Goal: Transaction & Acquisition: Purchase product/service

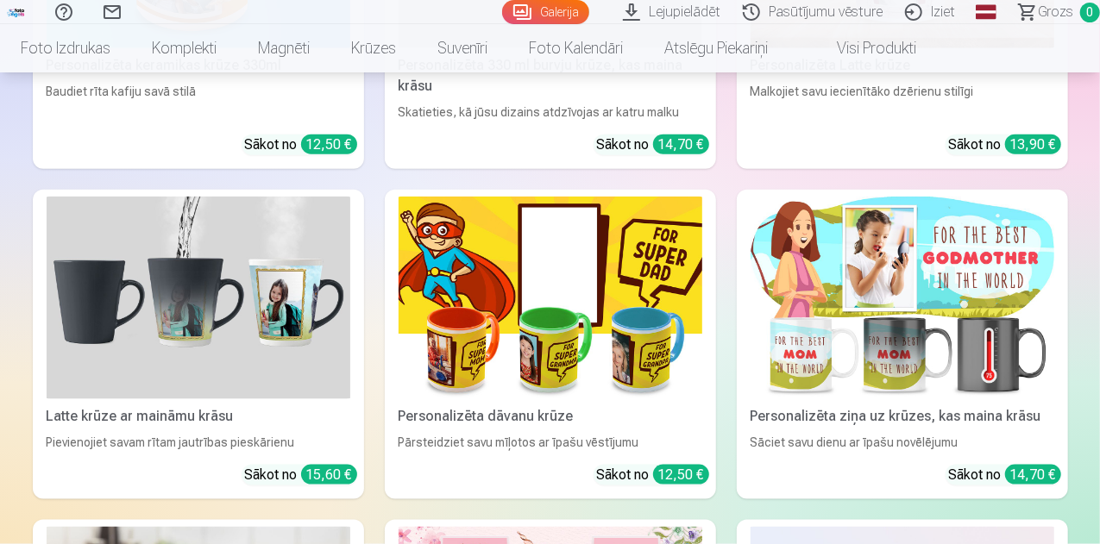
scroll to position [7683, 0]
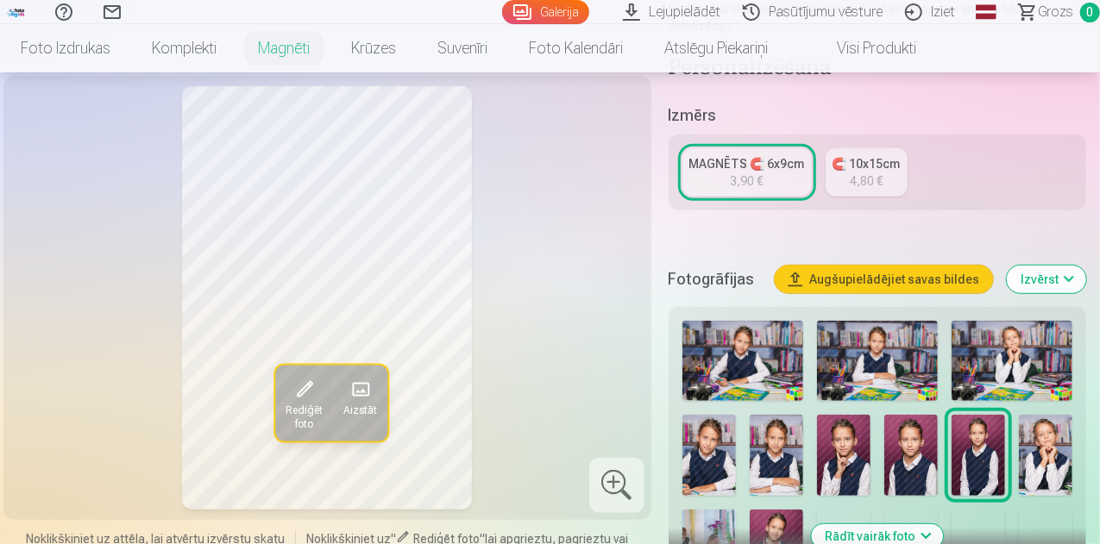
scroll to position [375, 0]
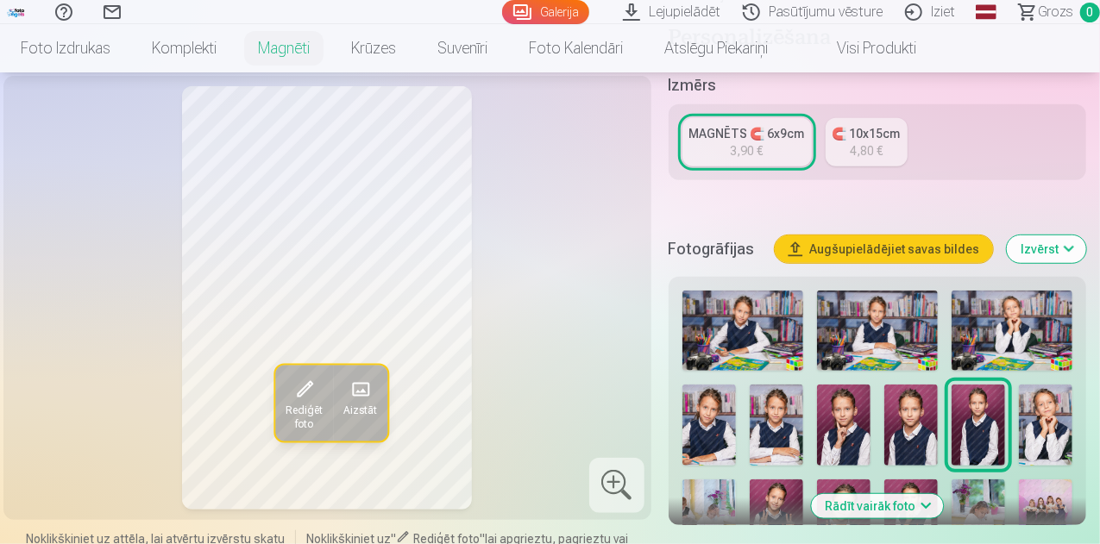
click at [1067, 422] on img at bounding box center [1045, 425] width 53 height 80
click at [780, 323] on img at bounding box center [742, 331] width 121 height 80
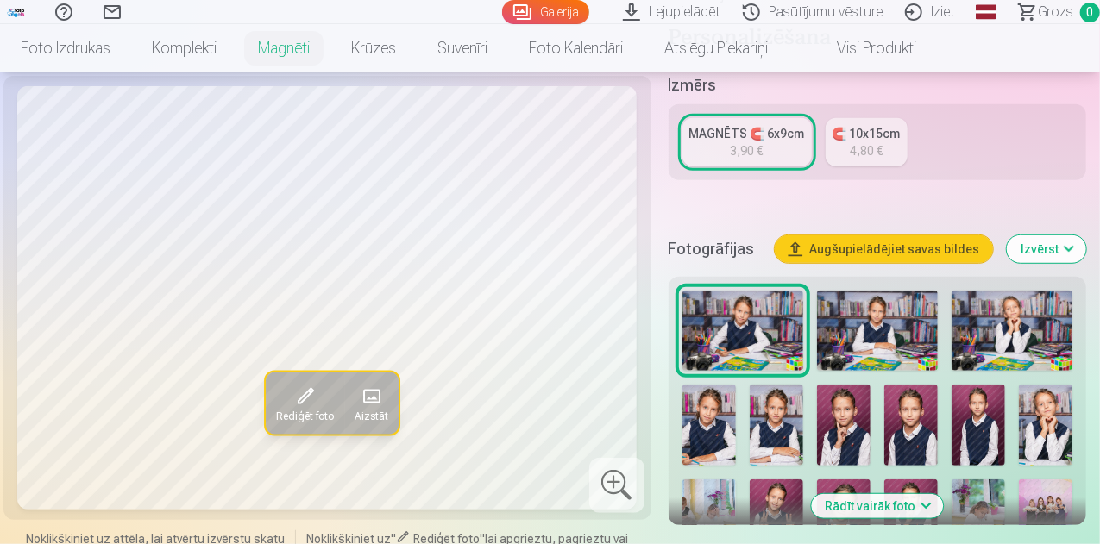
click at [878, 314] on img at bounding box center [877, 331] width 121 height 80
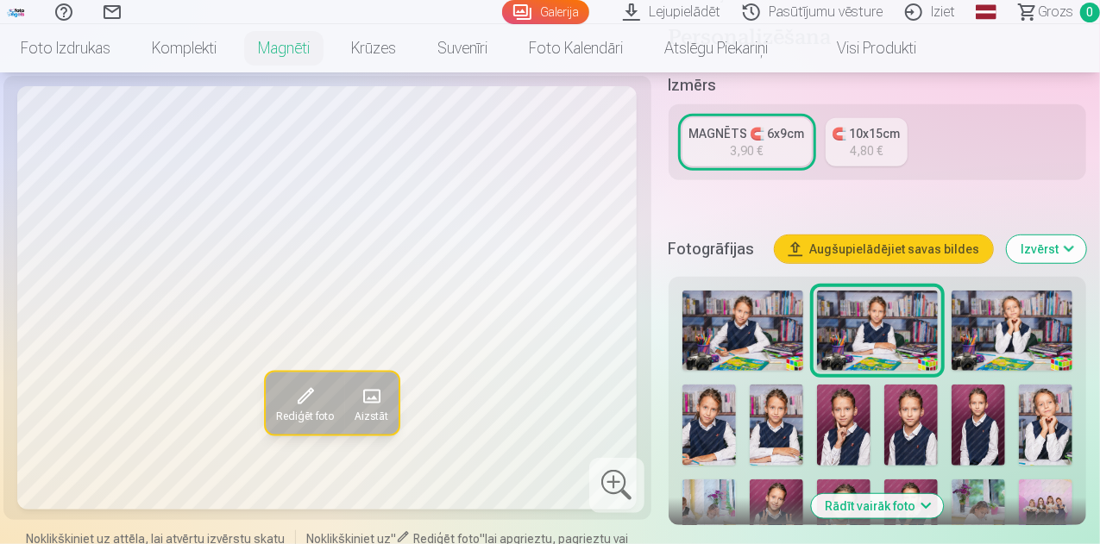
click at [1025, 303] on img at bounding box center [1012, 331] width 121 height 80
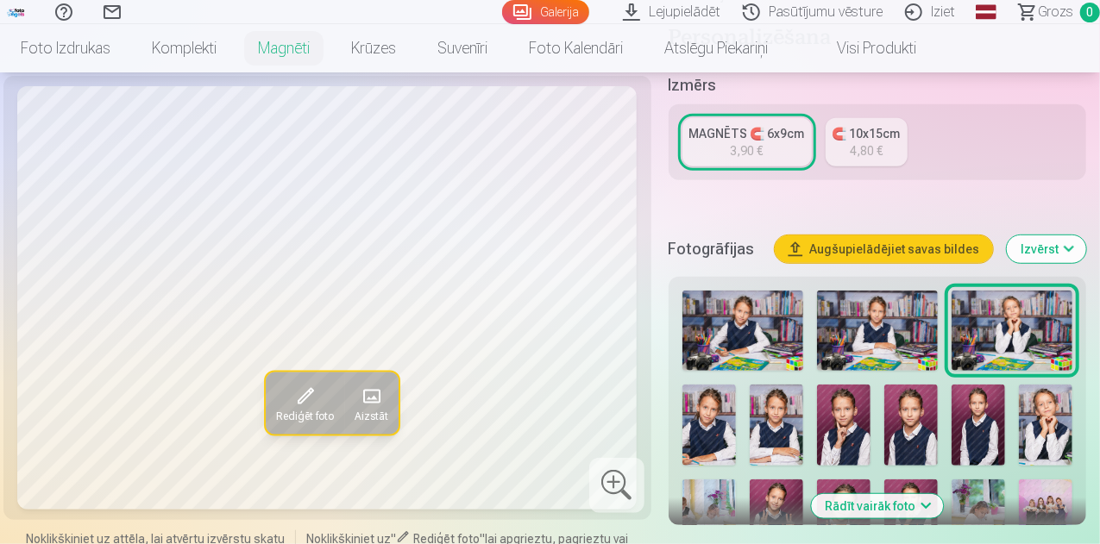
click at [699, 412] on img at bounding box center [708, 425] width 53 height 80
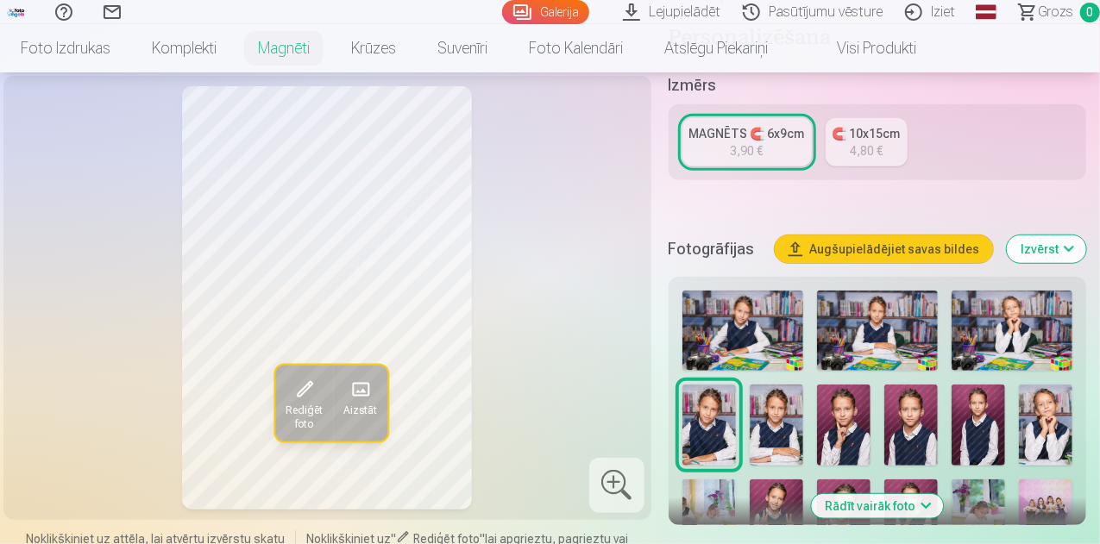
click at [790, 403] on img at bounding box center [776, 425] width 53 height 80
click at [835, 425] on img at bounding box center [843, 425] width 53 height 80
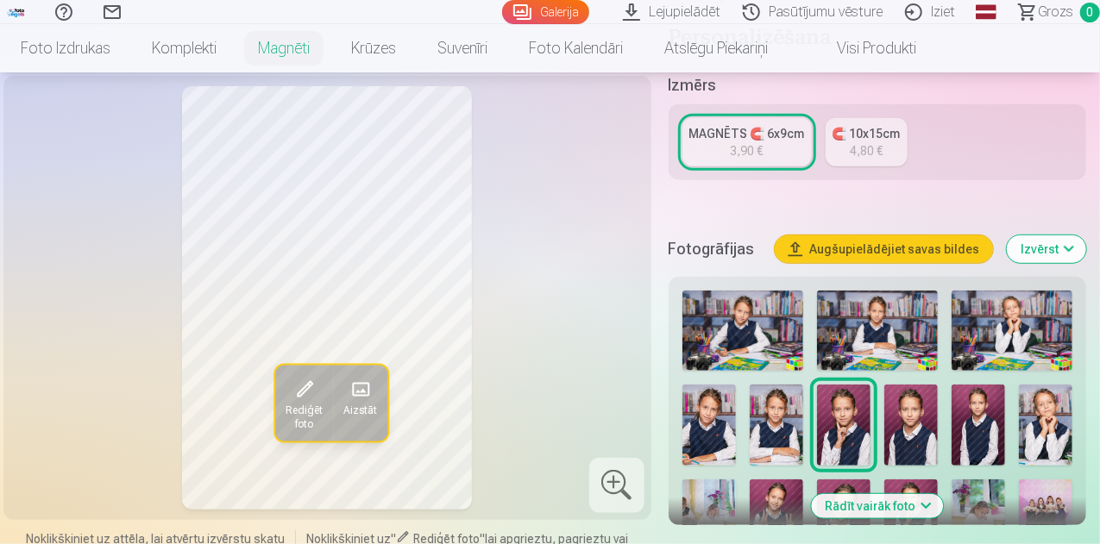
click at [928, 424] on img at bounding box center [910, 425] width 53 height 80
click at [990, 418] on img at bounding box center [978, 425] width 53 height 80
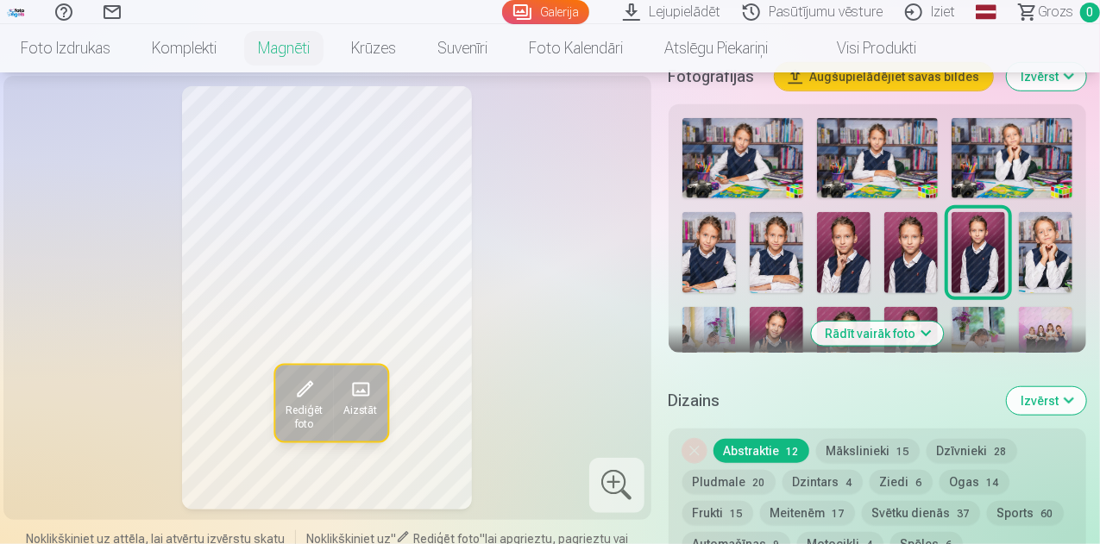
scroll to position [563, 0]
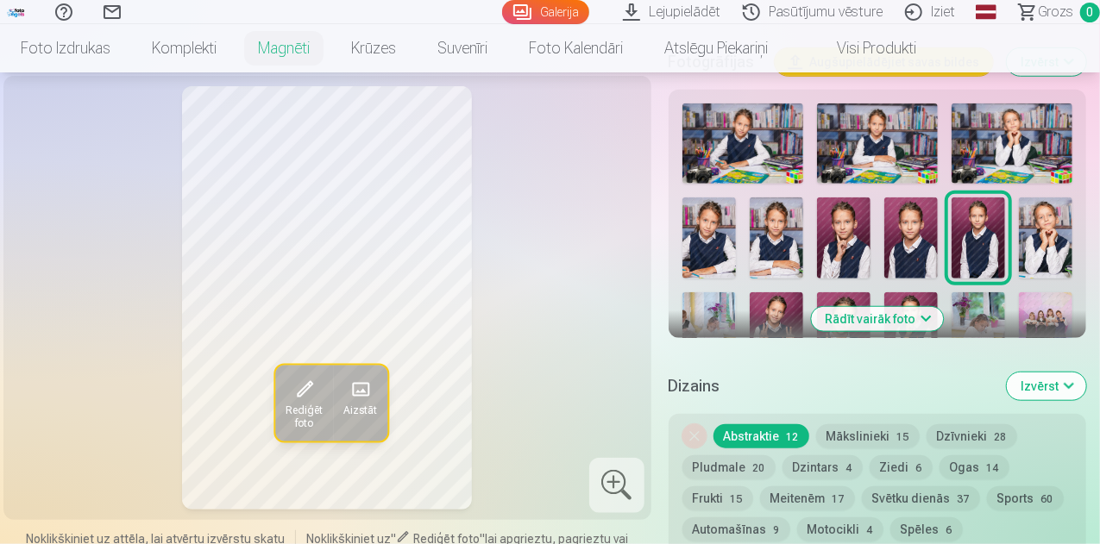
click at [1047, 205] on img at bounding box center [1045, 238] width 53 height 80
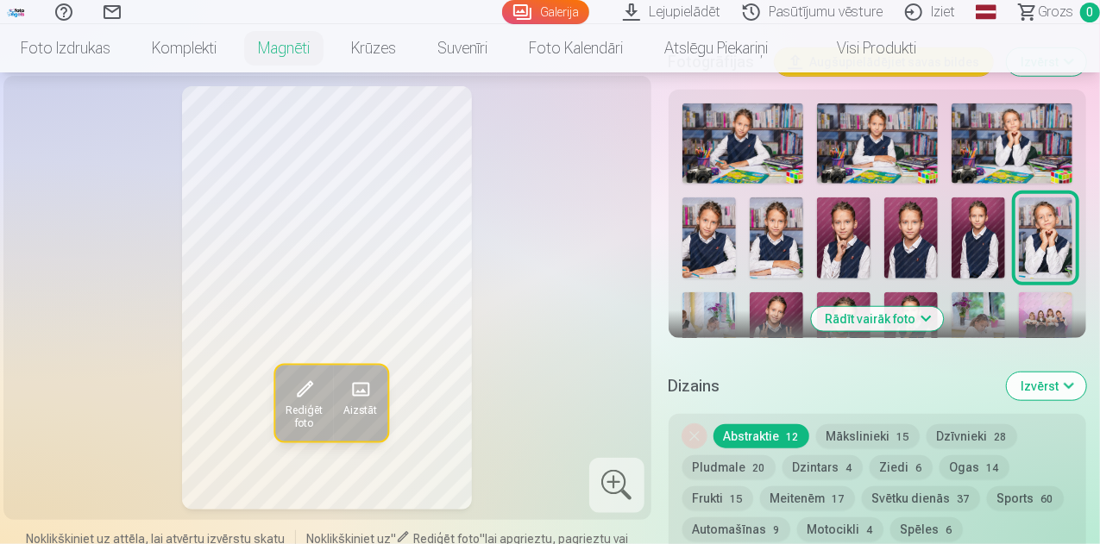
click at [725, 299] on img at bounding box center [708, 332] width 53 height 80
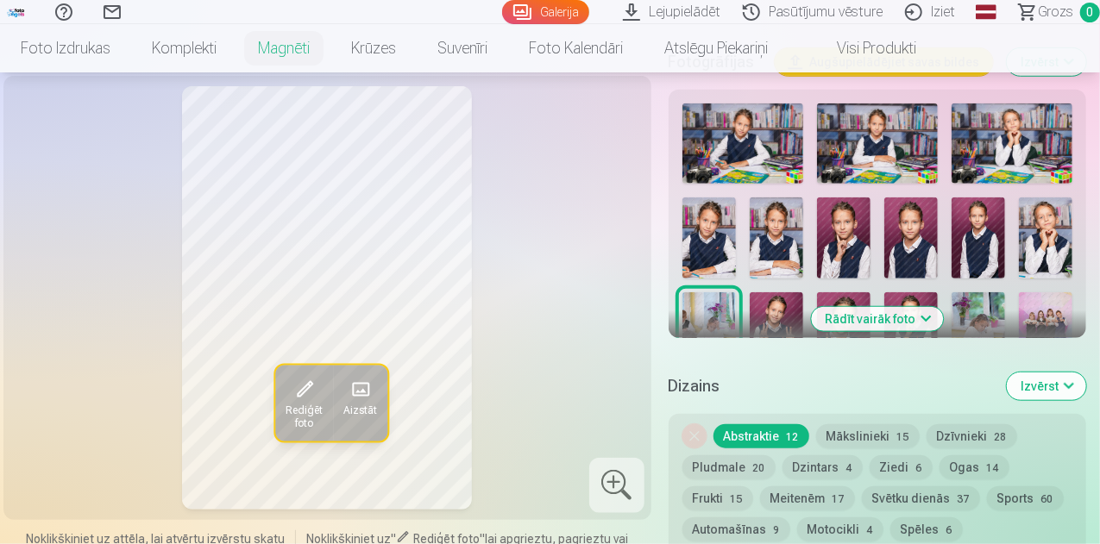
click at [765, 298] on img at bounding box center [776, 332] width 53 height 80
click at [852, 307] on button "Rādīt vairāk foto" at bounding box center [877, 319] width 132 height 24
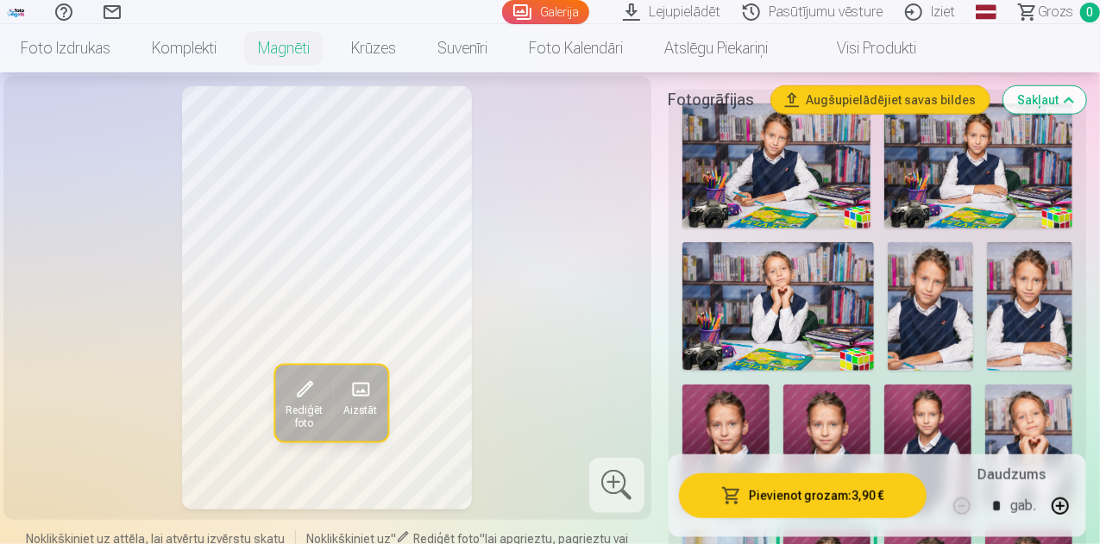
click at [765, 387] on img at bounding box center [725, 450] width 87 height 131
click at [820, 393] on img at bounding box center [826, 450] width 87 height 131
click at [897, 399] on img at bounding box center [927, 450] width 87 height 131
click at [1035, 414] on img at bounding box center [1028, 450] width 87 height 131
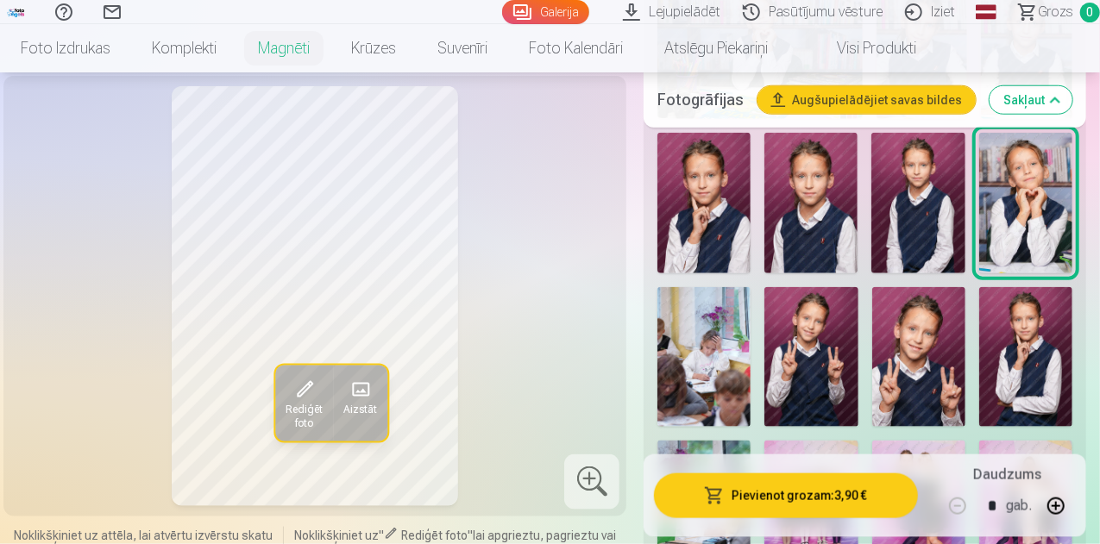
scroll to position [839, 0]
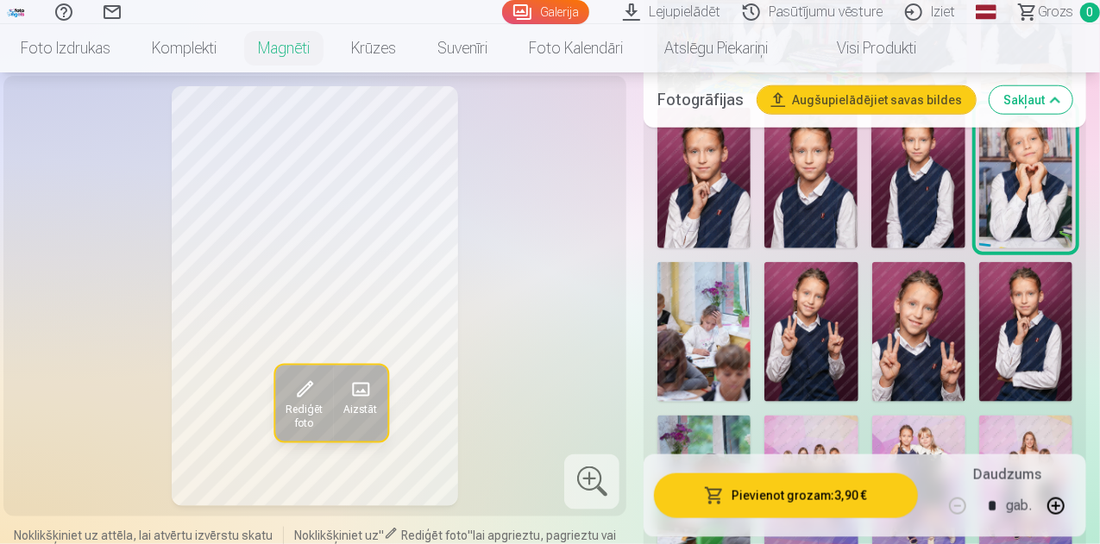
click at [749, 298] on img at bounding box center [703, 332] width 93 height 140
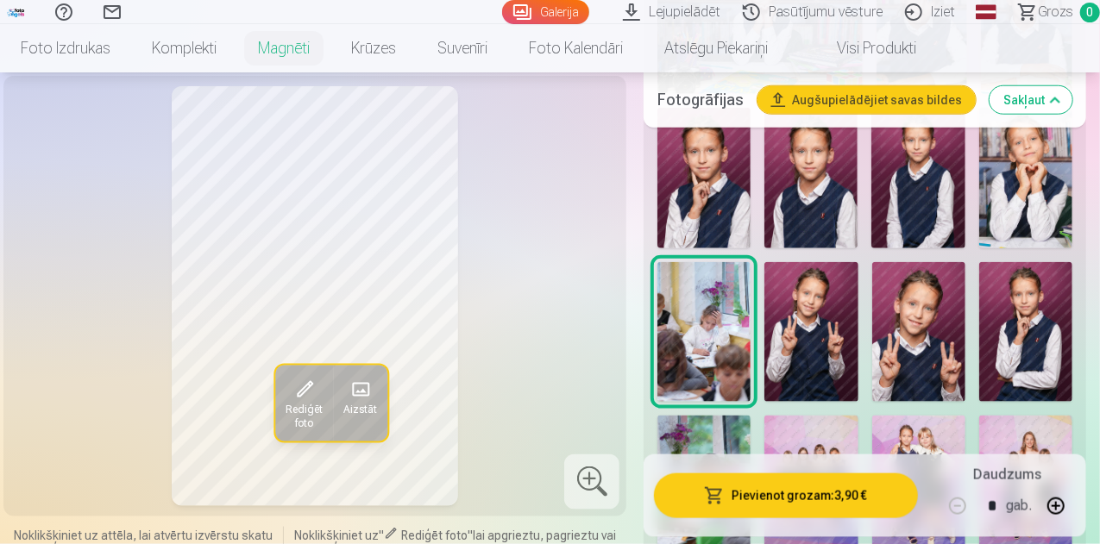
click at [830, 283] on img at bounding box center [810, 332] width 93 height 140
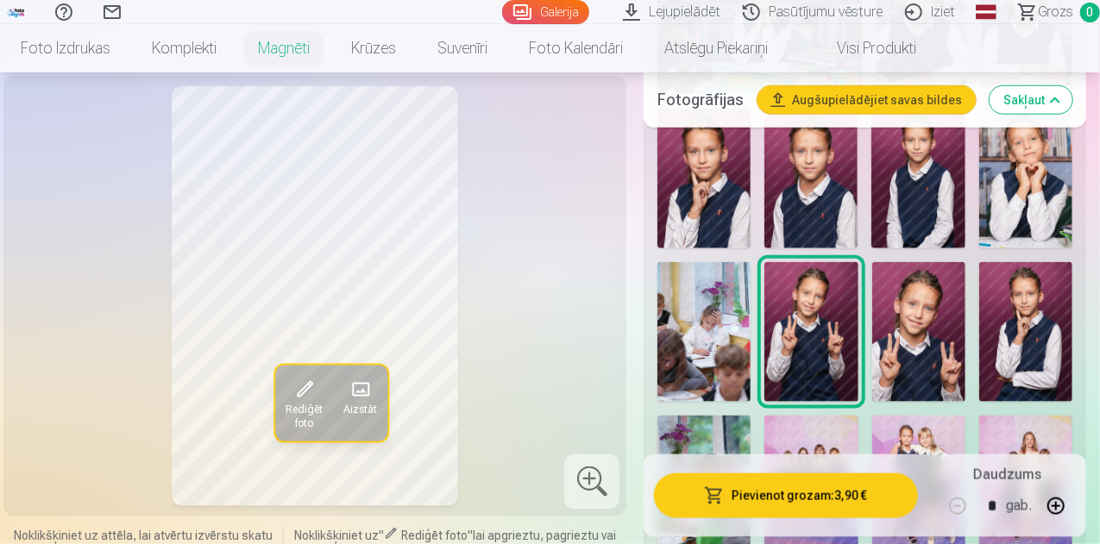
click at [894, 289] on div at bounding box center [865, 327] width 429 height 1048
click at [940, 300] on img at bounding box center [918, 332] width 93 height 140
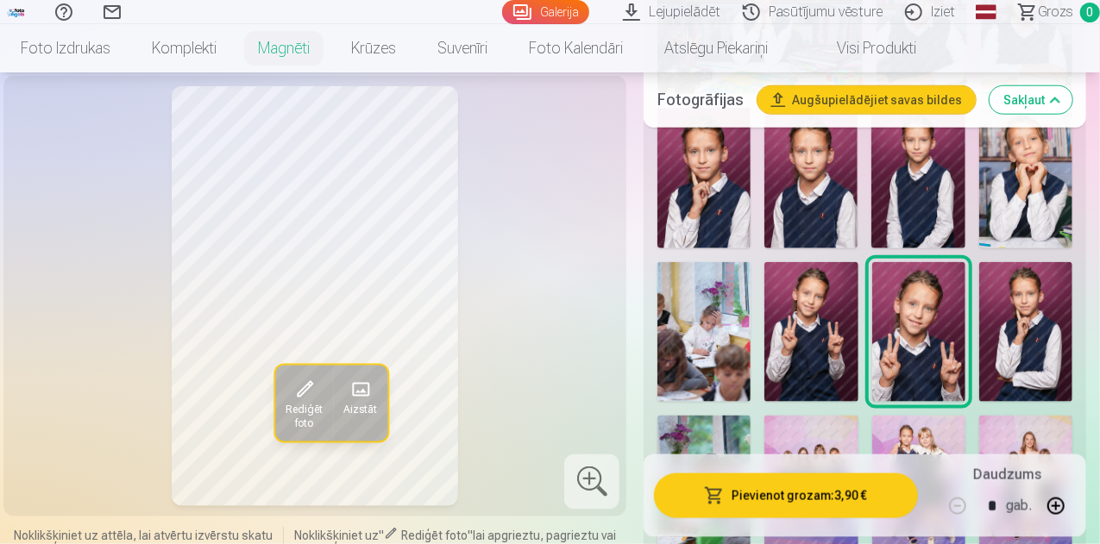
click at [1034, 319] on img at bounding box center [1025, 332] width 93 height 140
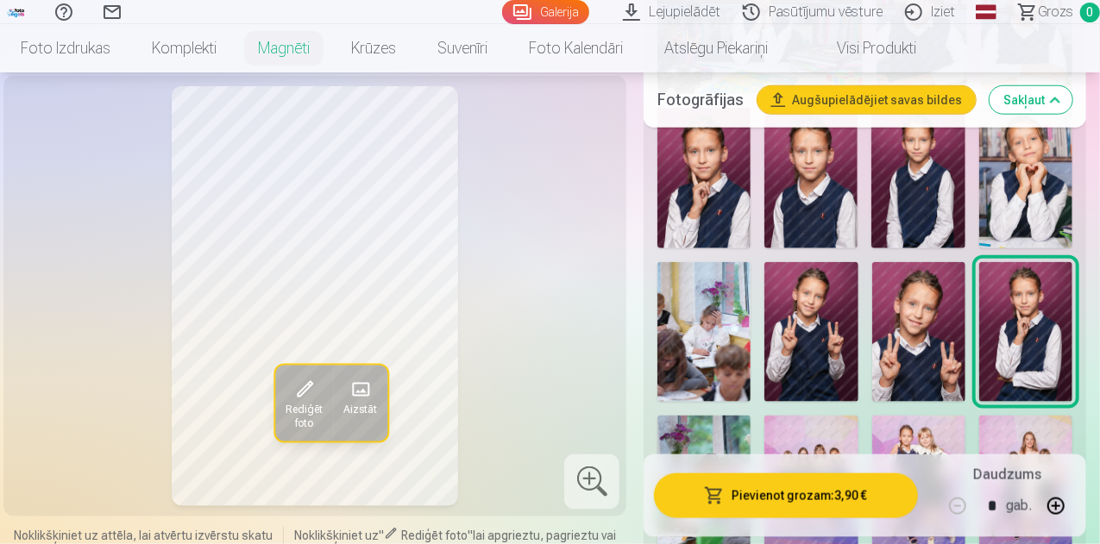
click at [1034, 179] on img at bounding box center [1025, 178] width 93 height 140
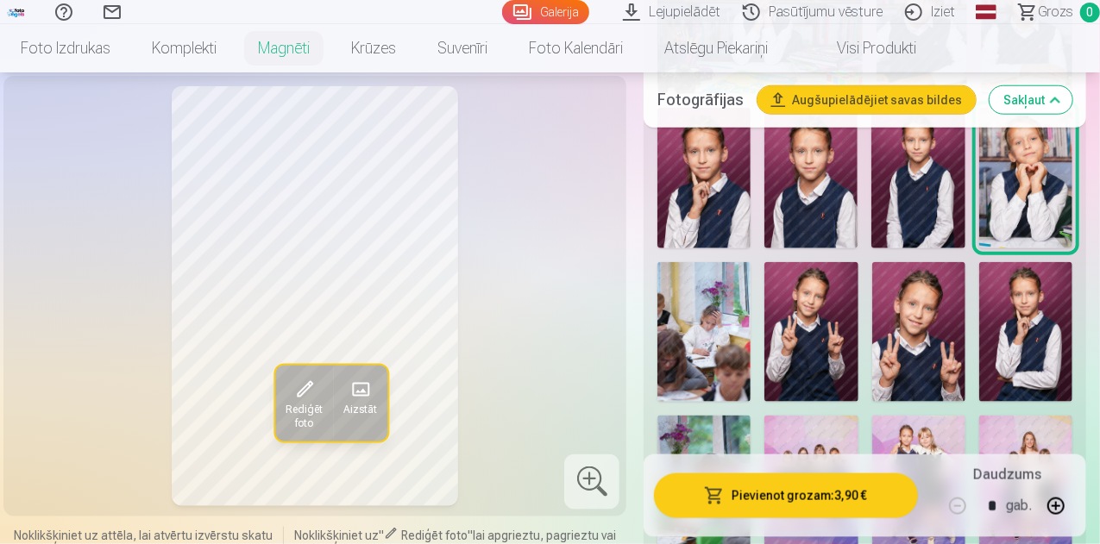
click at [1023, 305] on img at bounding box center [1025, 332] width 93 height 140
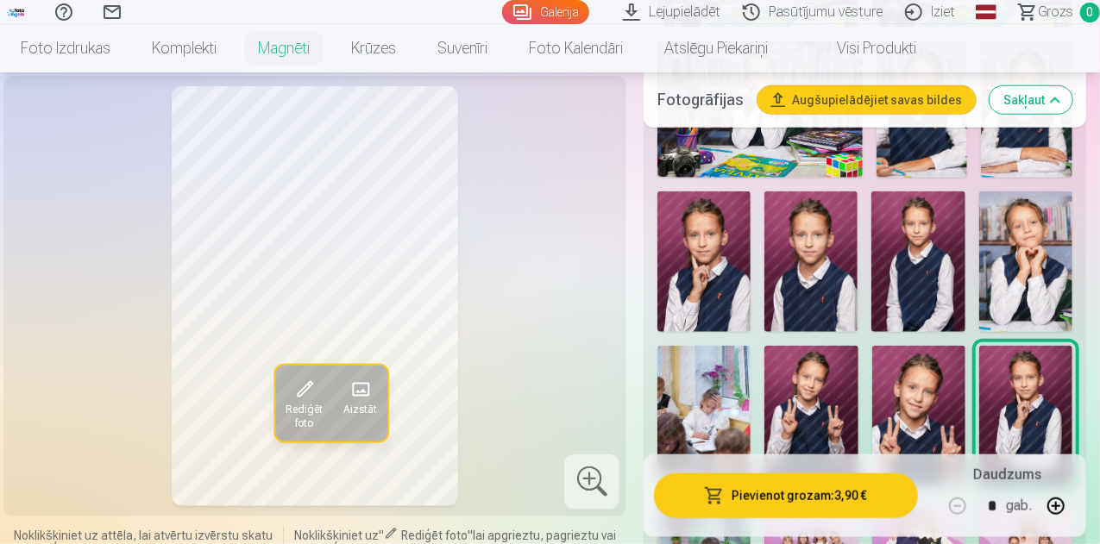
scroll to position [764, 0]
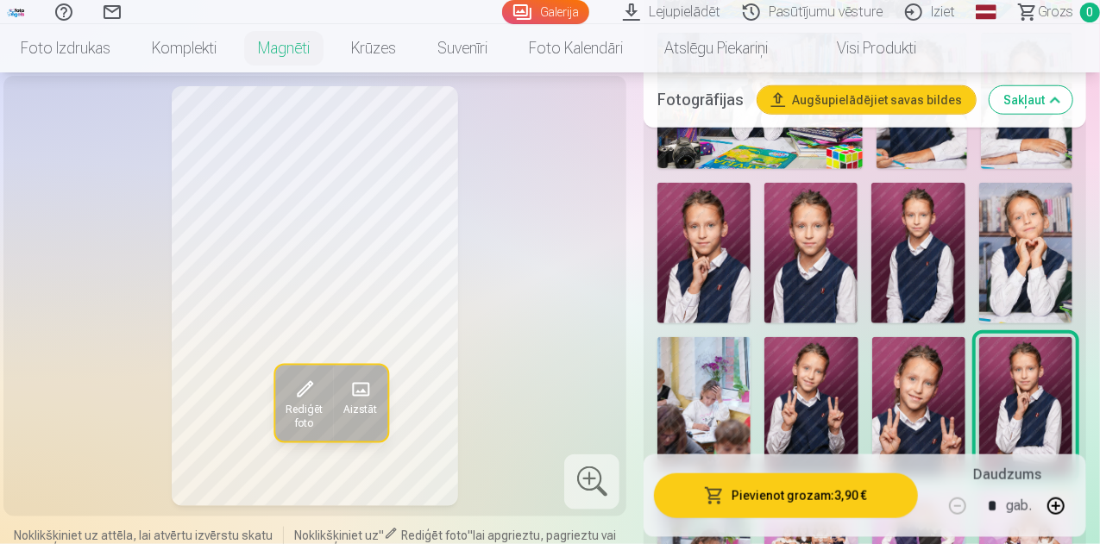
click at [1039, 381] on img at bounding box center [1025, 407] width 93 height 140
click at [1044, 264] on img at bounding box center [1025, 253] width 93 height 140
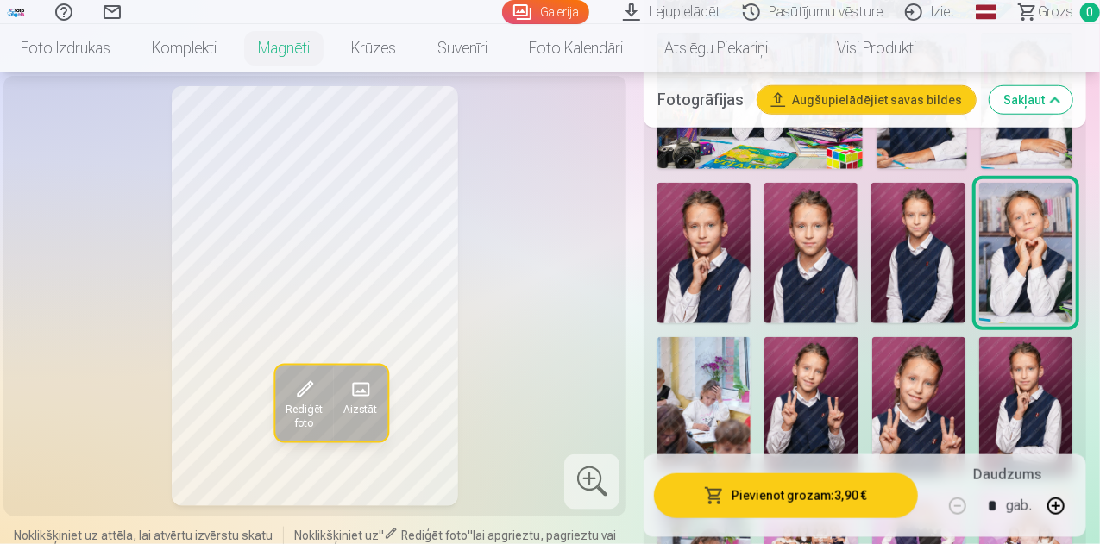
click at [1047, 402] on img at bounding box center [1025, 407] width 93 height 140
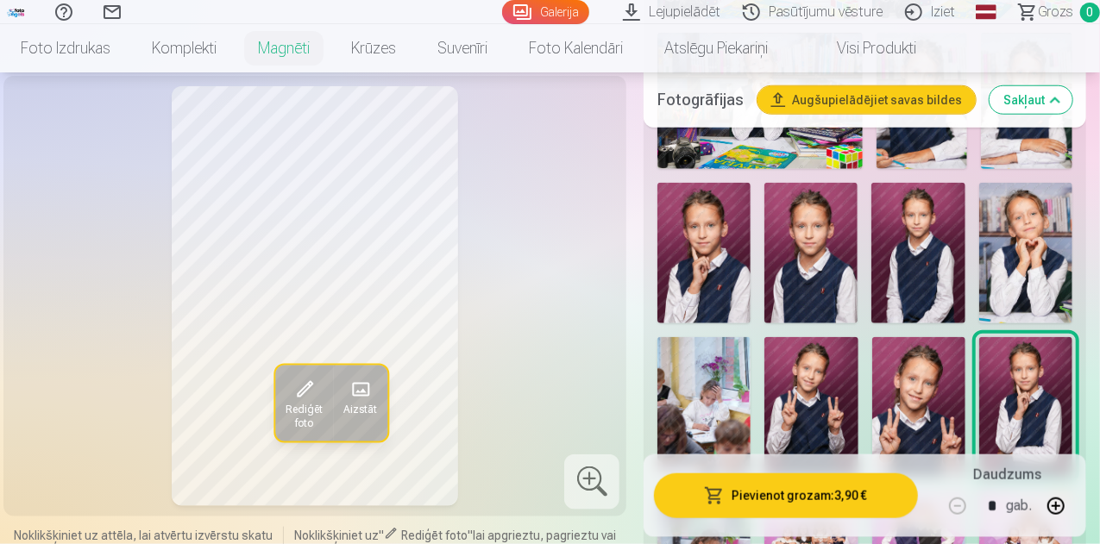
click at [716, 270] on img at bounding box center [703, 253] width 93 height 140
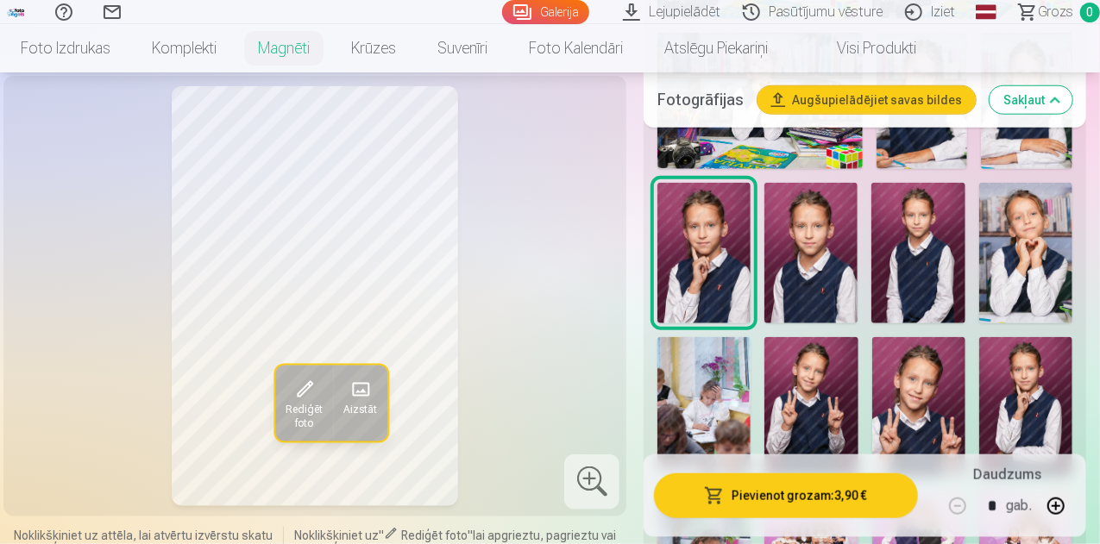
click at [858, 260] on img at bounding box center [810, 253] width 93 height 140
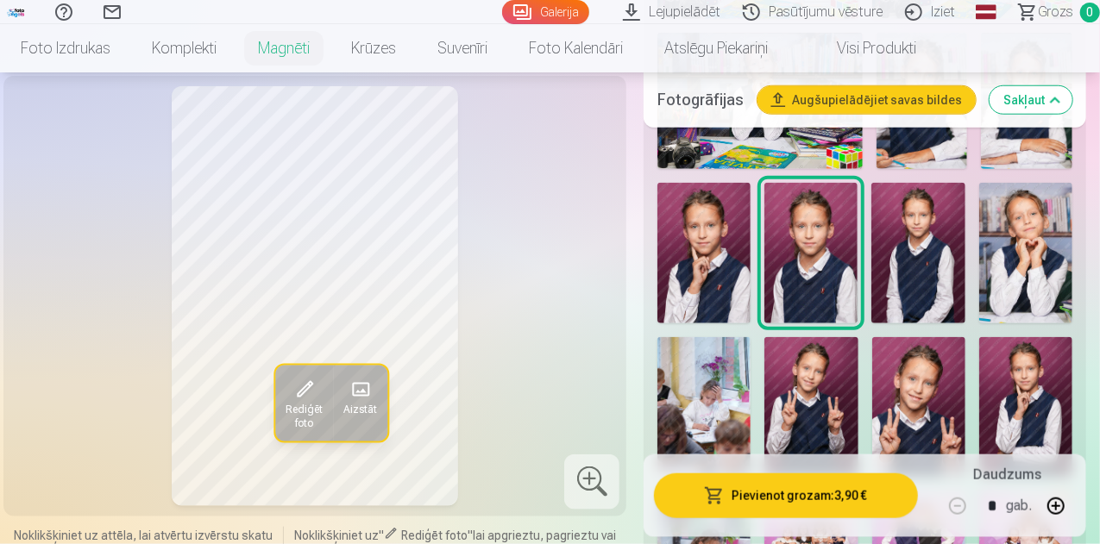
click at [907, 255] on img at bounding box center [917, 253] width 93 height 140
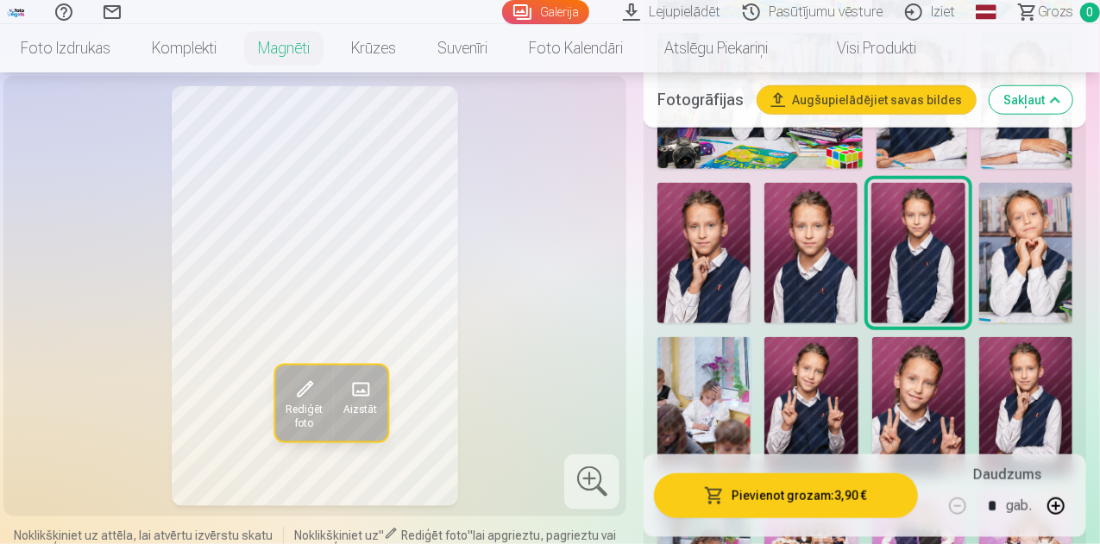
click at [1059, 263] on img at bounding box center [1025, 253] width 93 height 140
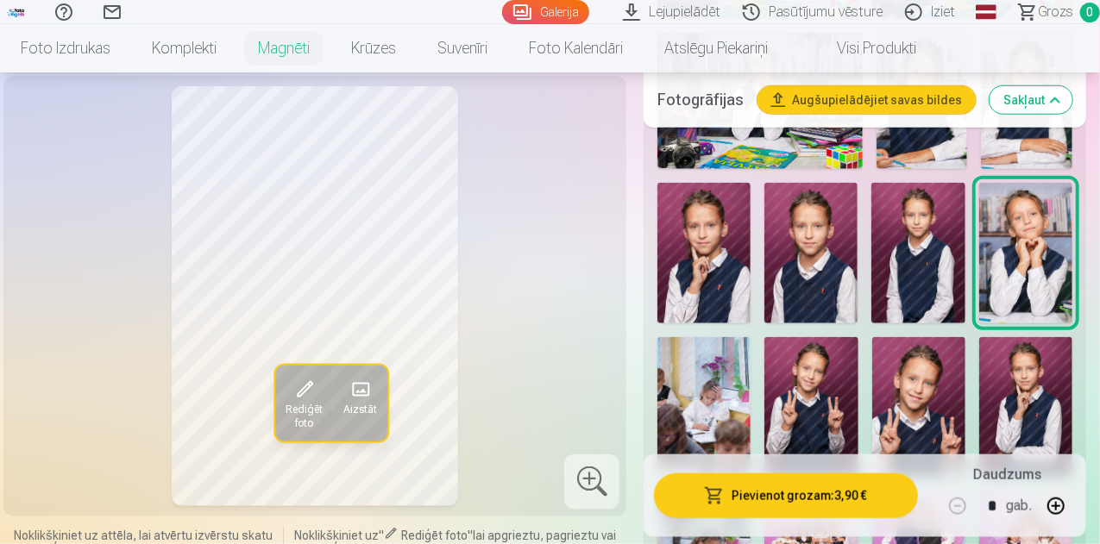
click at [720, 248] on img at bounding box center [703, 253] width 93 height 140
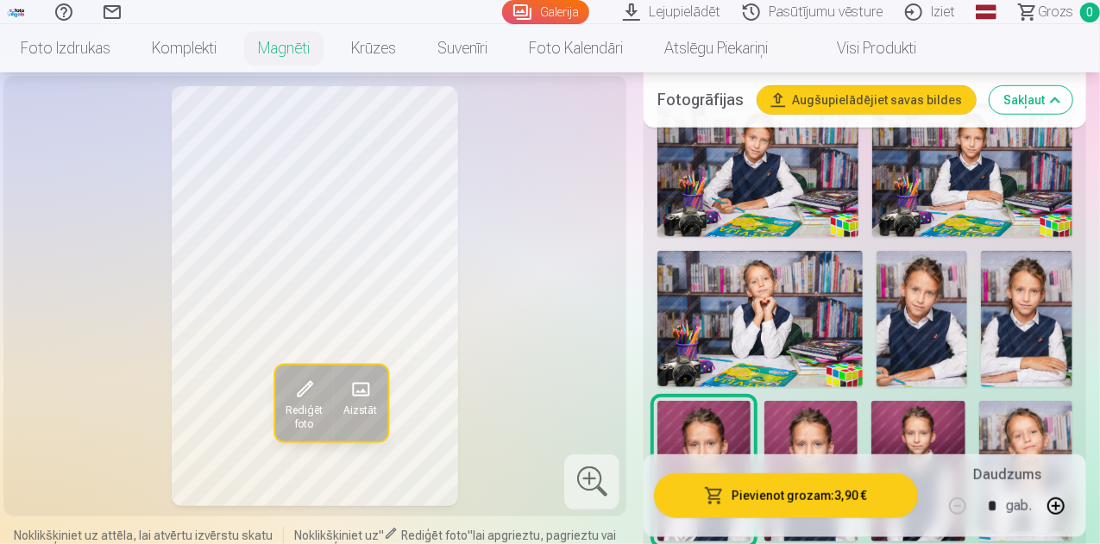
scroll to position [512, 0]
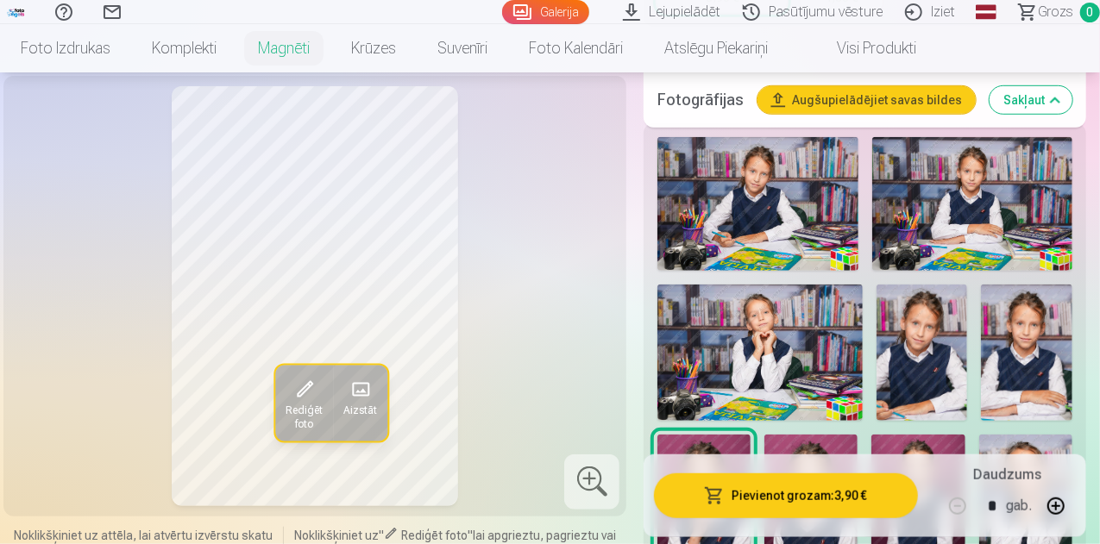
click at [811, 305] on img at bounding box center [759, 353] width 205 height 136
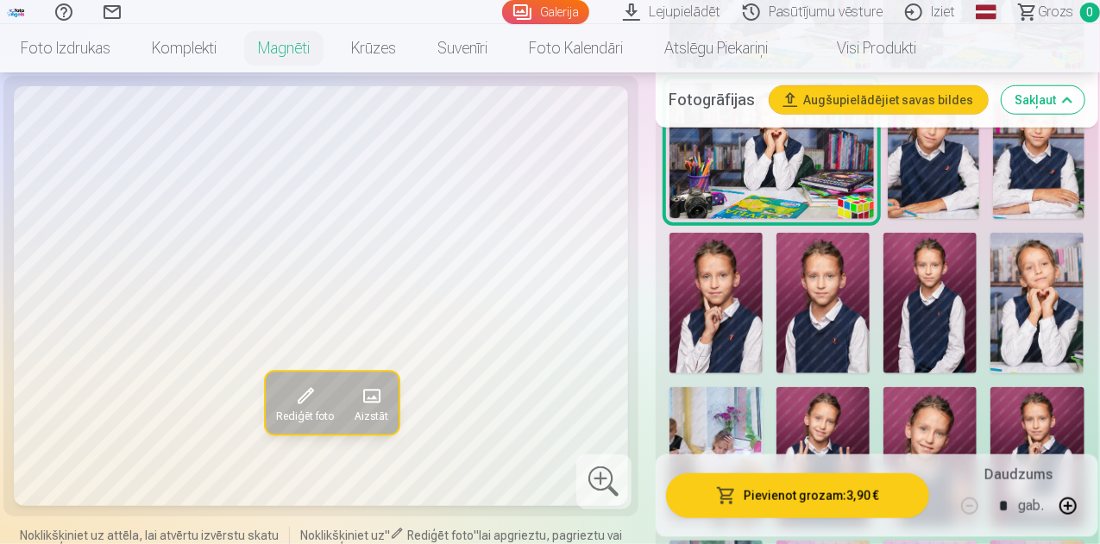
scroll to position [739, 0]
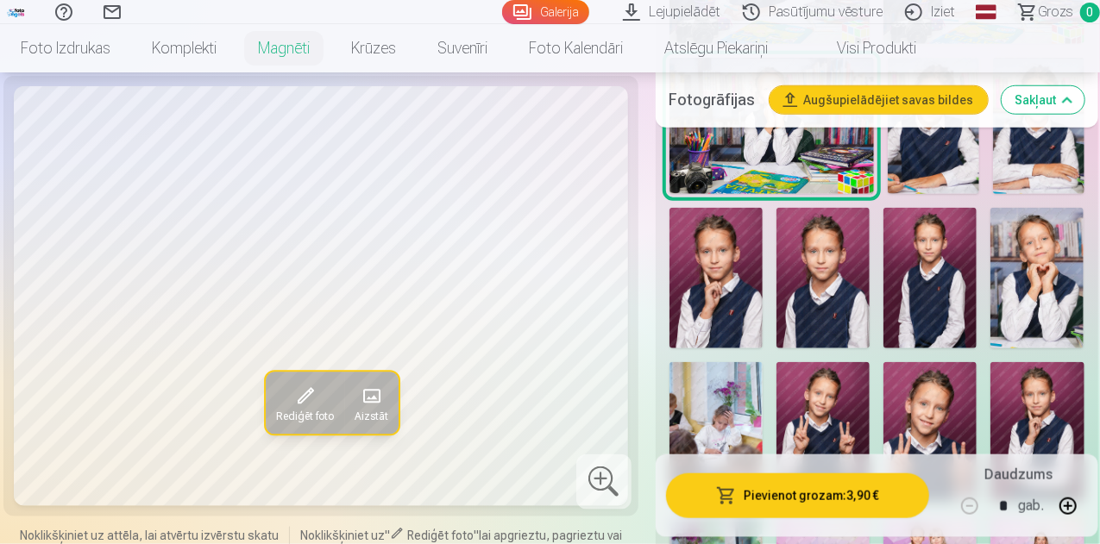
click at [1043, 241] on img at bounding box center [1037, 278] width 93 height 140
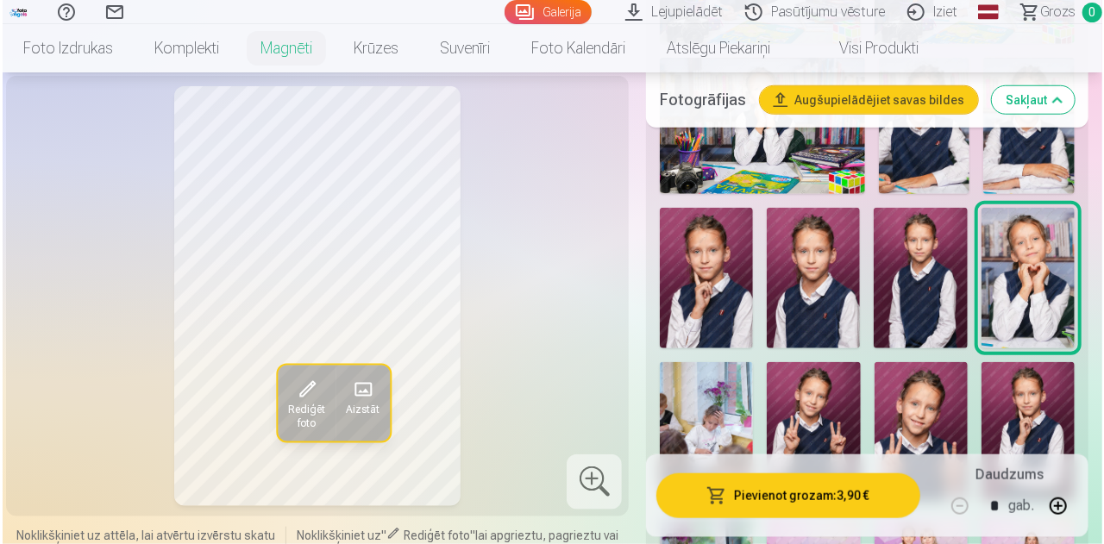
scroll to position [847, 0]
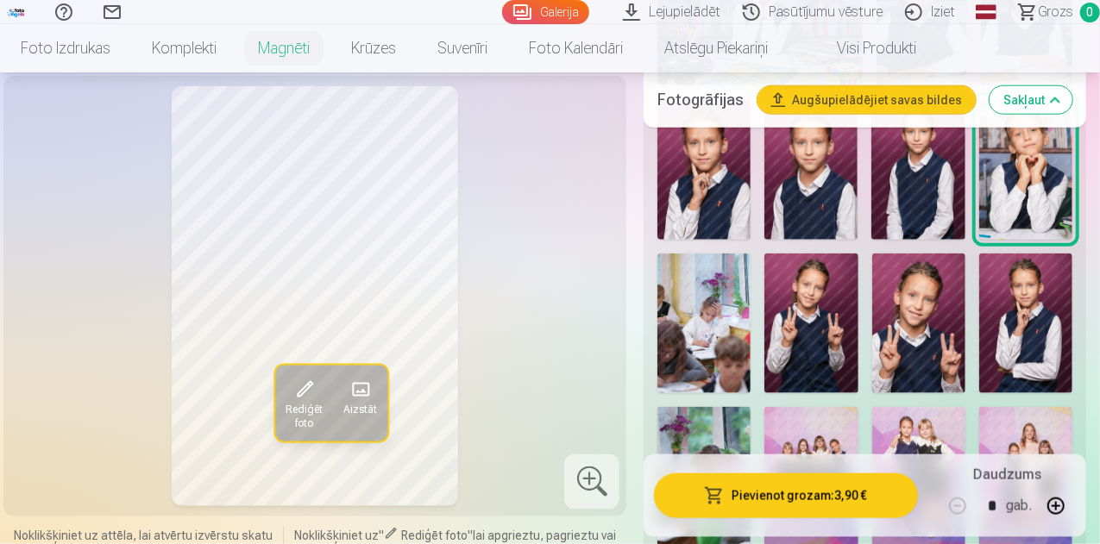
click at [1066, 503] on button "button" at bounding box center [1055, 506] width 41 height 41
click at [1066, 487] on button "button" at bounding box center [1055, 506] width 41 height 41
type input "*"
click at [349, 404] on span at bounding box center [361, 390] width 28 height 28
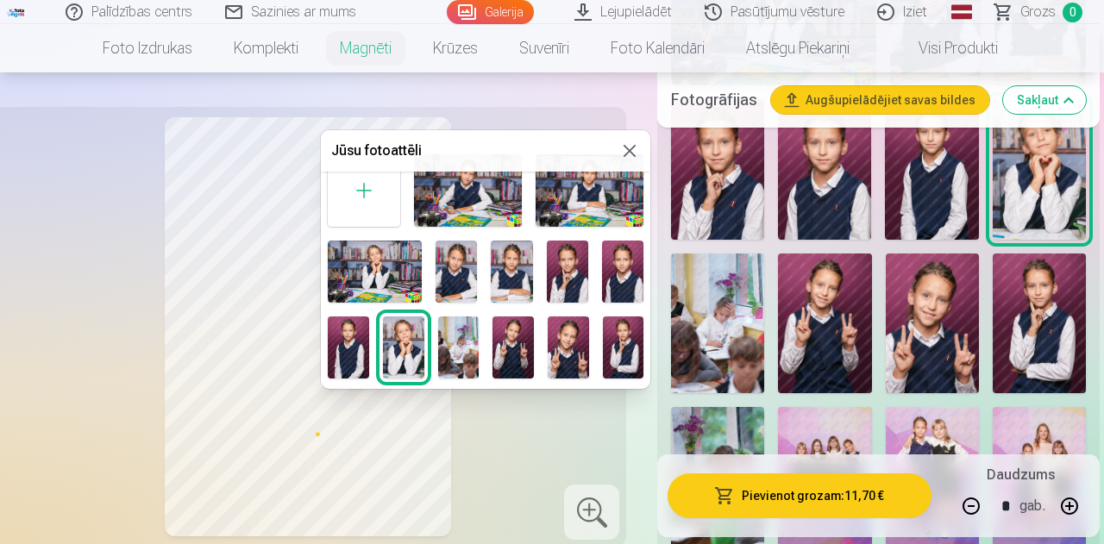
scroll to position [0, 0]
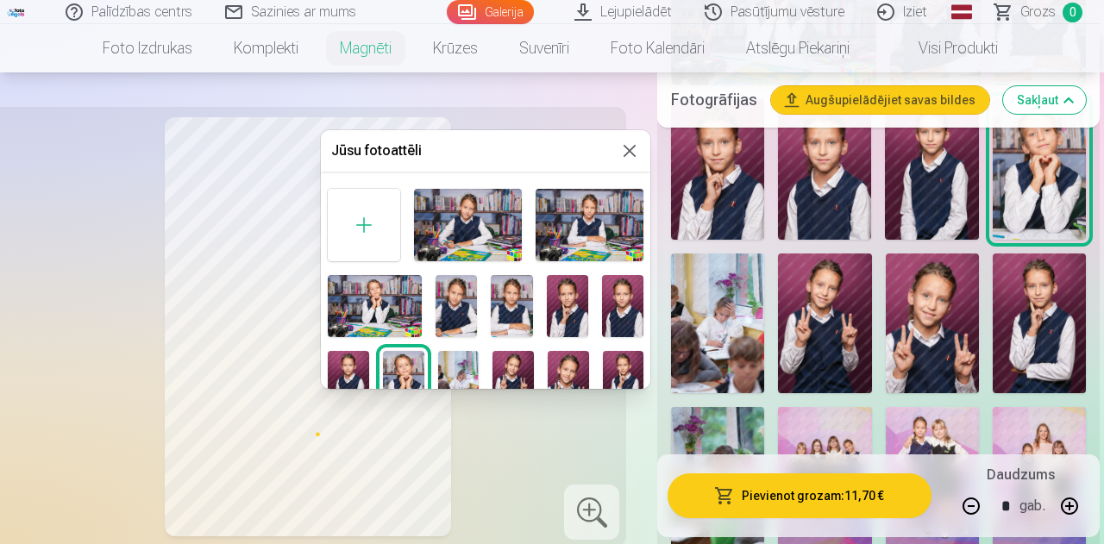
click at [621, 151] on button at bounding box center [630, 151] width 21 height 21
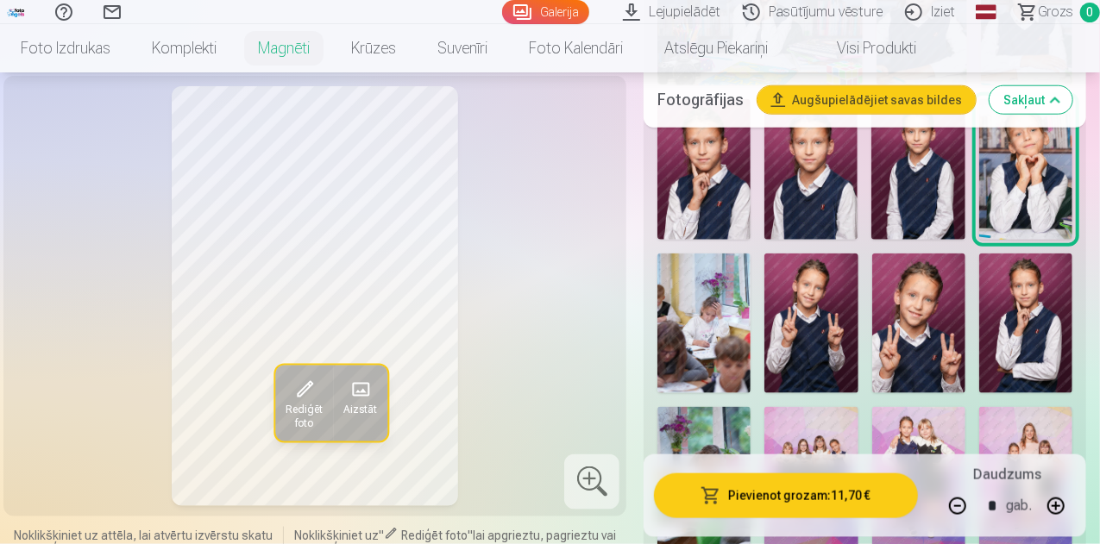
click at [291, 404] on span at bounding box center [305, 390] width 28 height 28
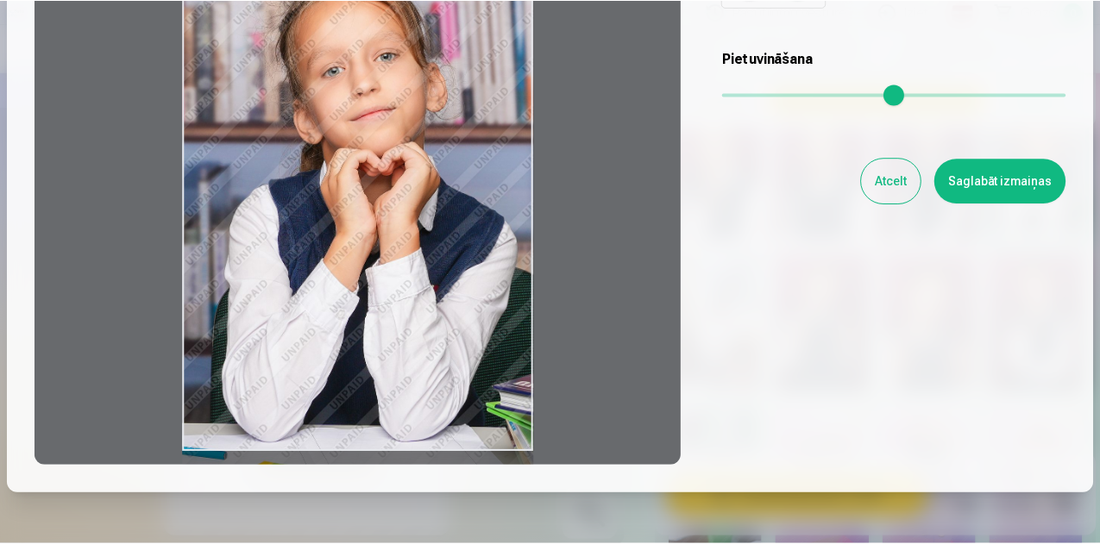
scroll to position [242, 0]
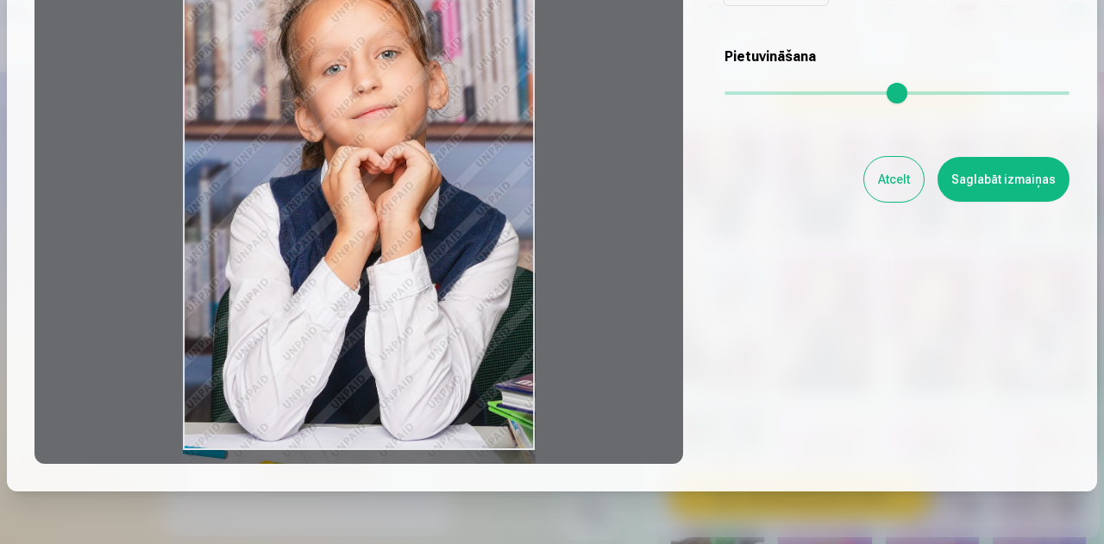
click at [908, 178] on button "Atcelt" at bounding box center [895, 179] width 60 height 45
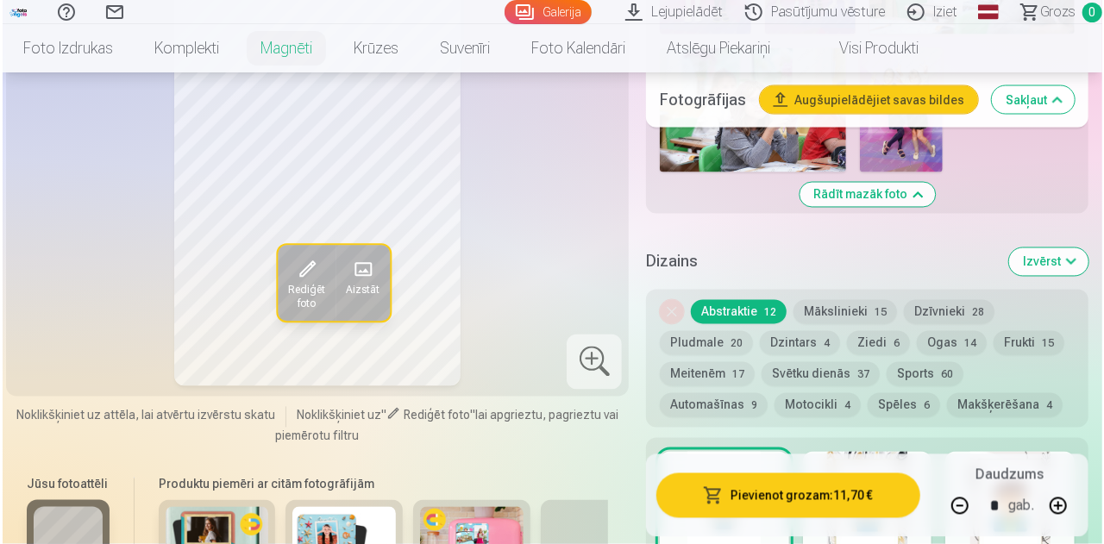
scroll to position [1452, 0]
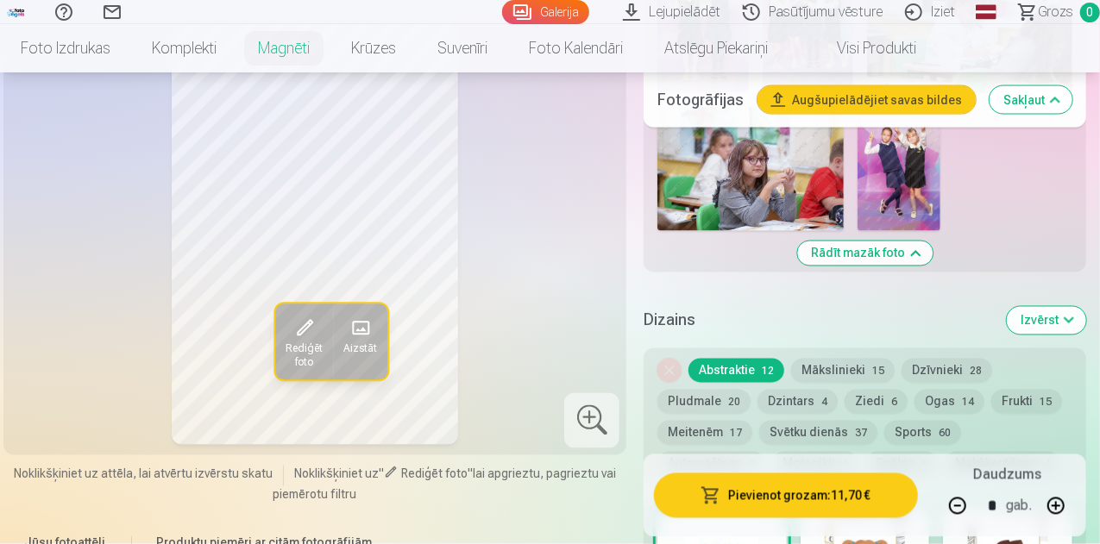
click at [290, 343] on span "Rediģēt foto" at bounding box center [304, 357] width 37 height 28
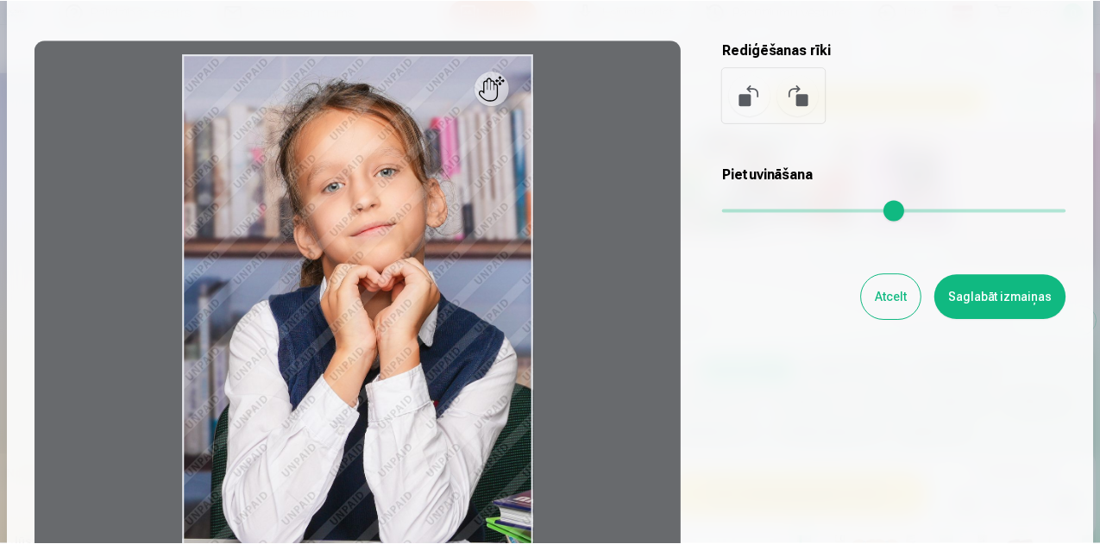
scroll to position [0, 0]
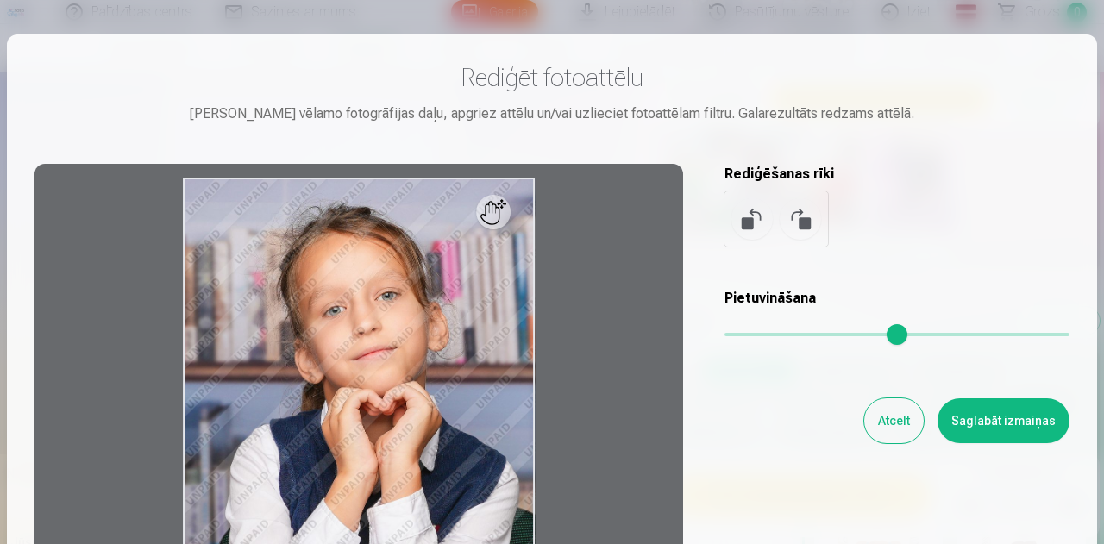
click at [891, 422] on button "Atcelt" at bounding box center [895, 421] width 60 height 45
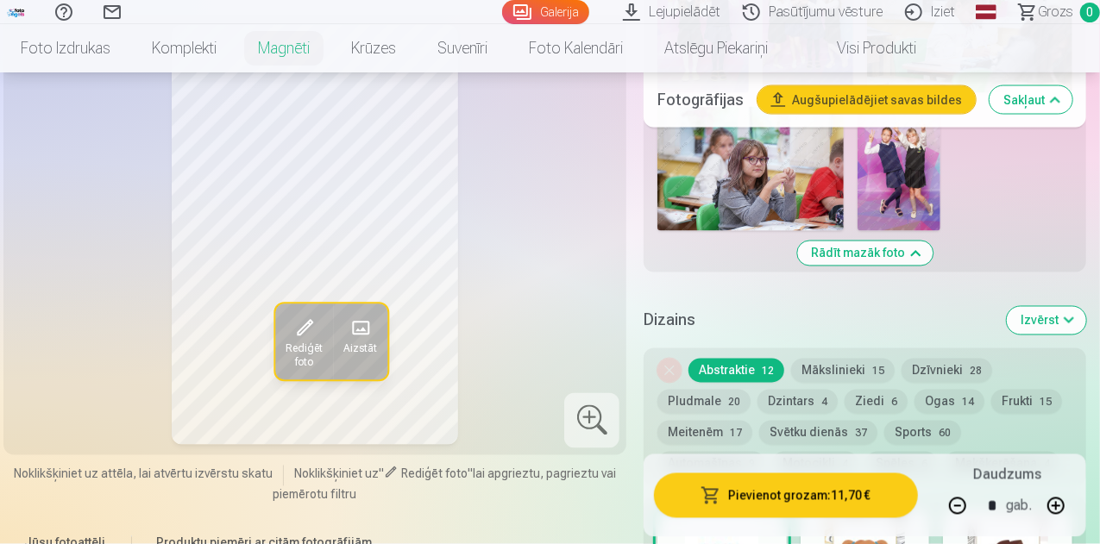
drag, startPoint x: 1099, startPoint y: 123, endPoint x: 1104, endPoint y: 168, distance: 45.1
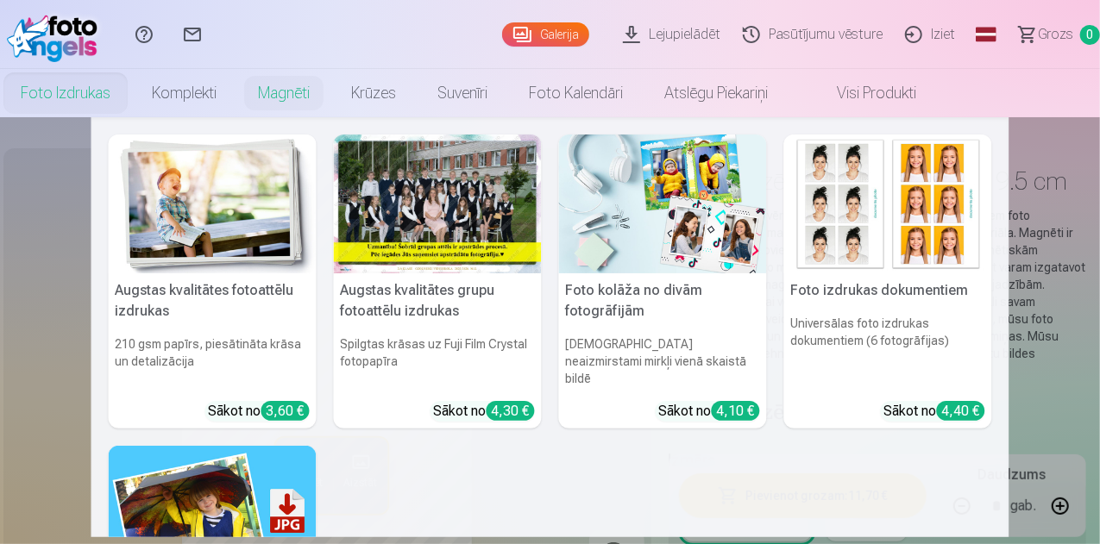
click at [131, 106] on link "Foto izdrukas" at bounding box center [65, 93] width 131 height 48
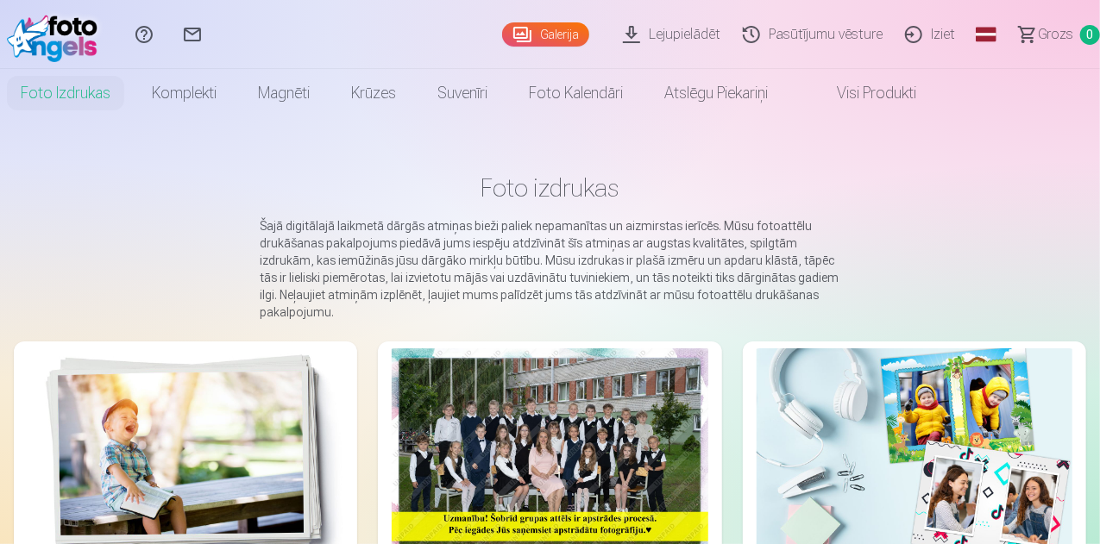
drag, startPoint x: 1098, startPoint y: 135, endPoint x: 1104, endPoint y: 175, distance: 40.0
click at [1099, 175] on html "Palīdzības centrs Sazinies ar mums Galerija Lejupielādēt Pasūtījumu vēsture Izi…" at bounding box center [550, 272] width 1100 height 544
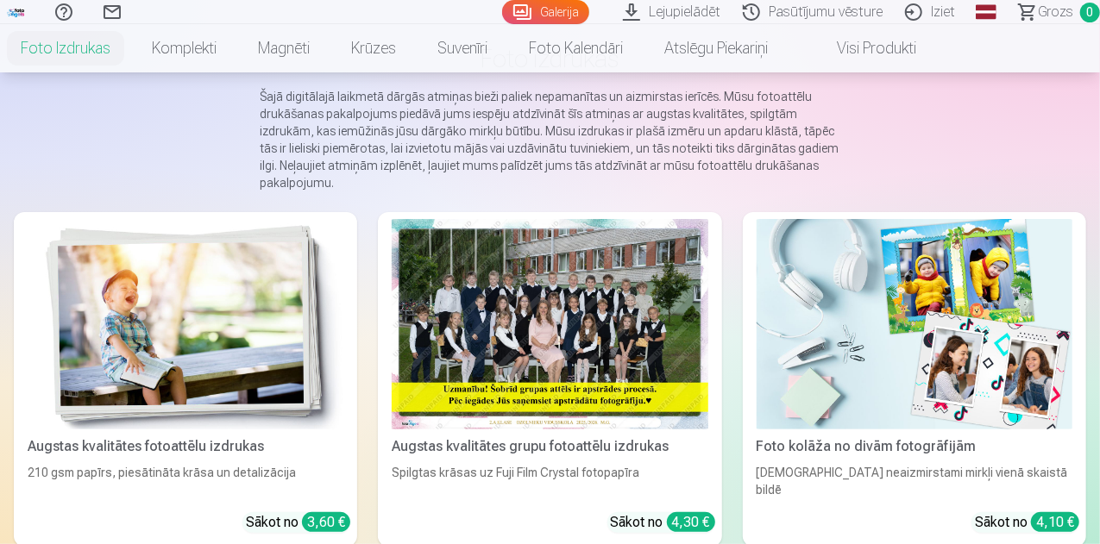
scroll to position [135, 0]
